Goal: Transaction & Acquisition: Book appointment/travel/reservation

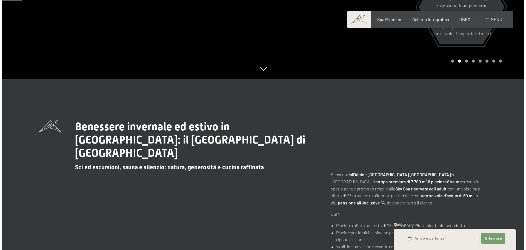
scroll to position [34, 0]
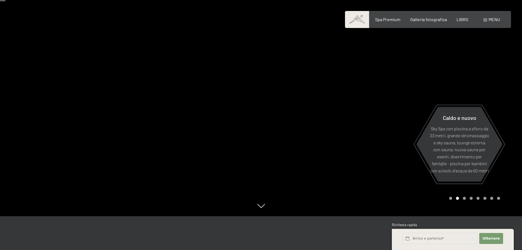
click at [487, 22] on div "menu" at bounding box center [492, 19] width 17 height 6
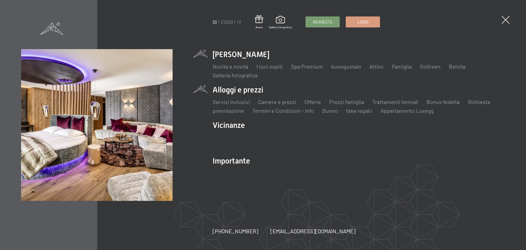
click at [246, 90] on li "Alloggi e prezzi Servizi inclusivi Camere e prezzi lista Offerte lista Prezzi f…" at bounding box center [359, 99] width 293 height 30
click at [272, 104] on font "Camere e prezzi" at bounding box center [277, 101] width 38 height 7
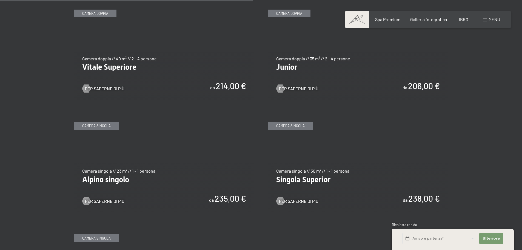
scroll to position [800, 0]
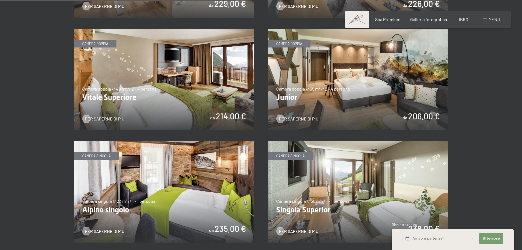
drag, startPoint x: 525, startPoint y: 24, endPoint x: 526, endPoint y: 118, distance: 94.9
click at [522, 118] on html "Libro Richieste Spa Premium Galleria fotografica LIBRO menu DI ESSO IT Buono Ga…" at bounding box center [261, 221] width 522 height 2043
